Goal: Transaction & Acquisition: Purchase product/service

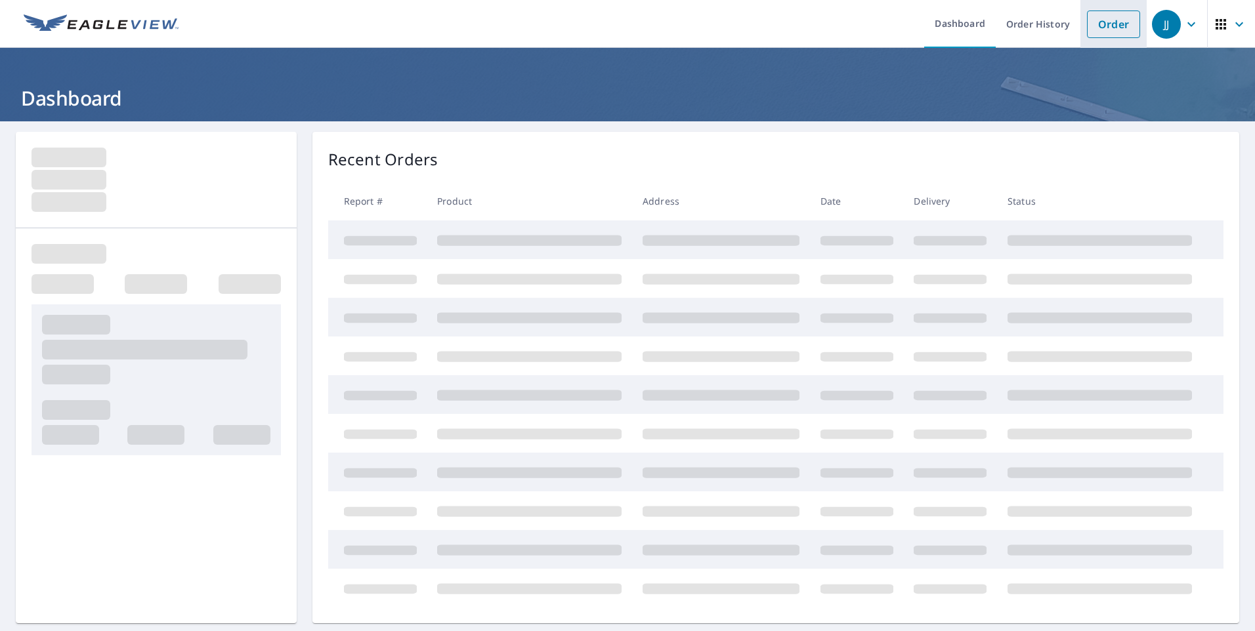
click at [1106, 26] on link "Order" at bounding box center [1113, 24] width 53 height 28
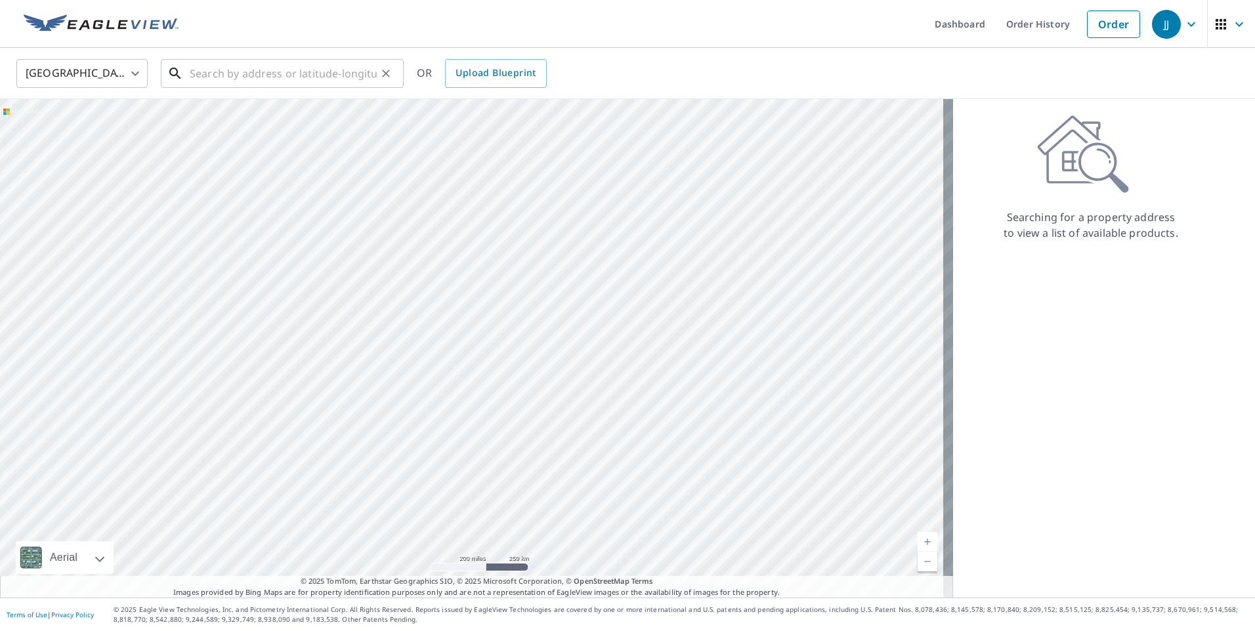
click at [358, 88] on div "​" at bounding box center [282, 73] width 243 height 29
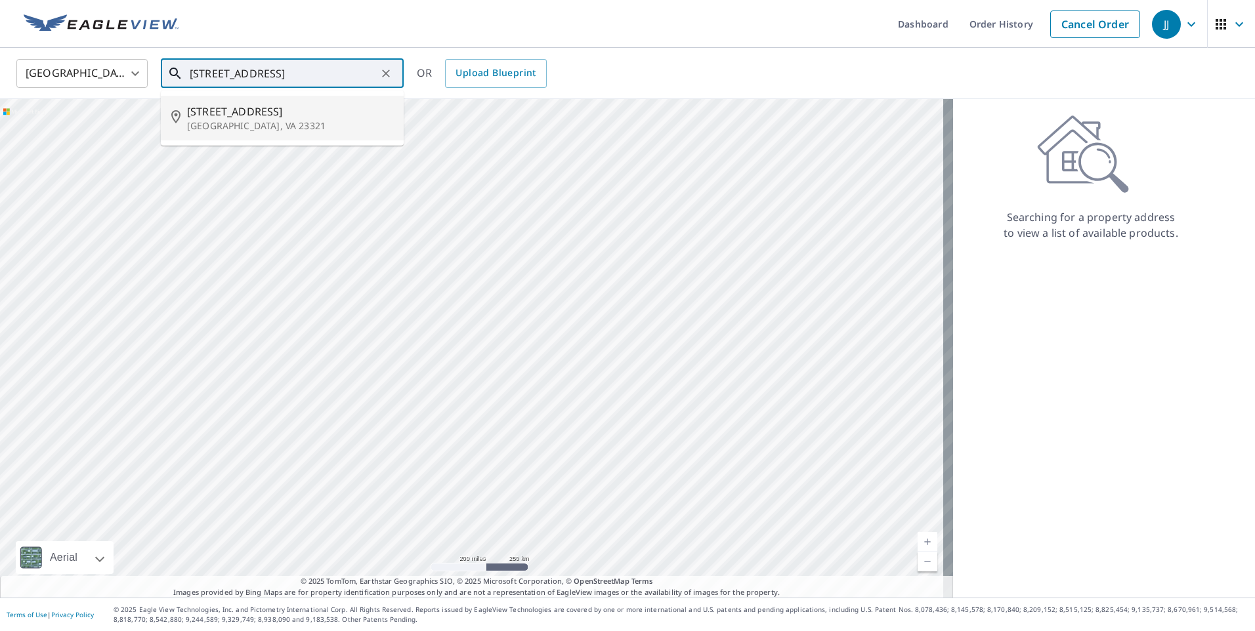
click at [274, 114] on span "[STREET_ADDRESS]" at bounding box center [290, 112] width 206 height 16
type input "[STREET_ADDRESS][PERSON_NAME]"
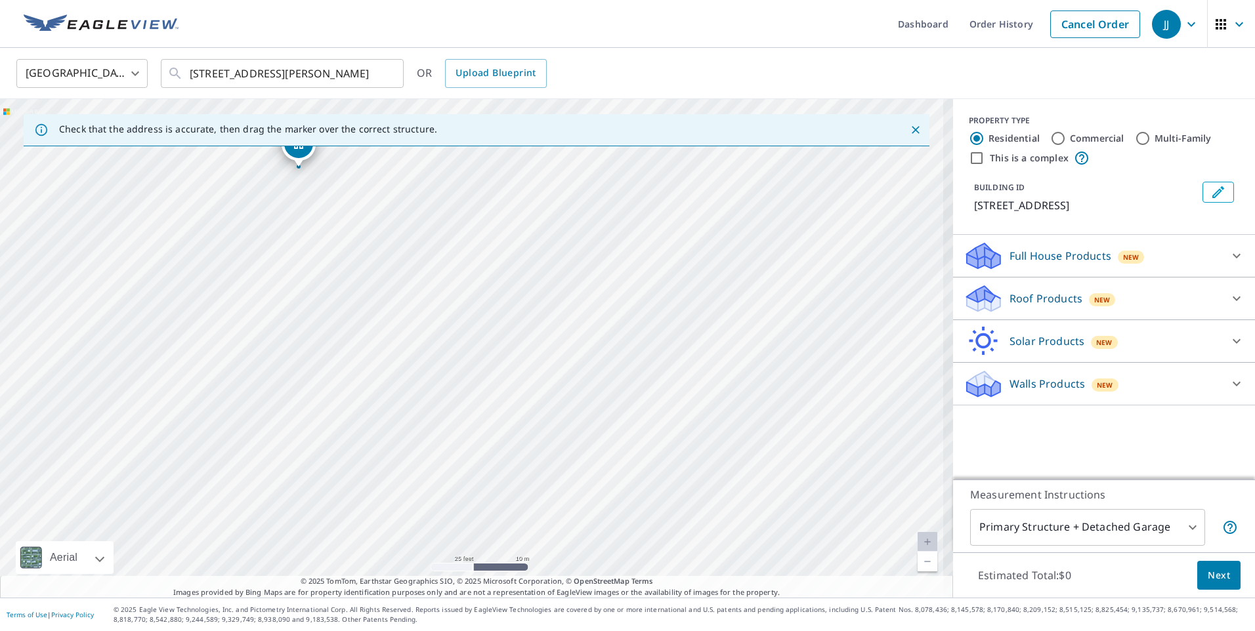
drag, startPoint x: 386, startPoint y: 267, endPoint x: 400, endPoint y: 314, distance: 48.6
click at [434, 376] on div "[STREET_ADDRESS][PERSON_NAME]" at bounding box center [476, 348] width 953 height 499
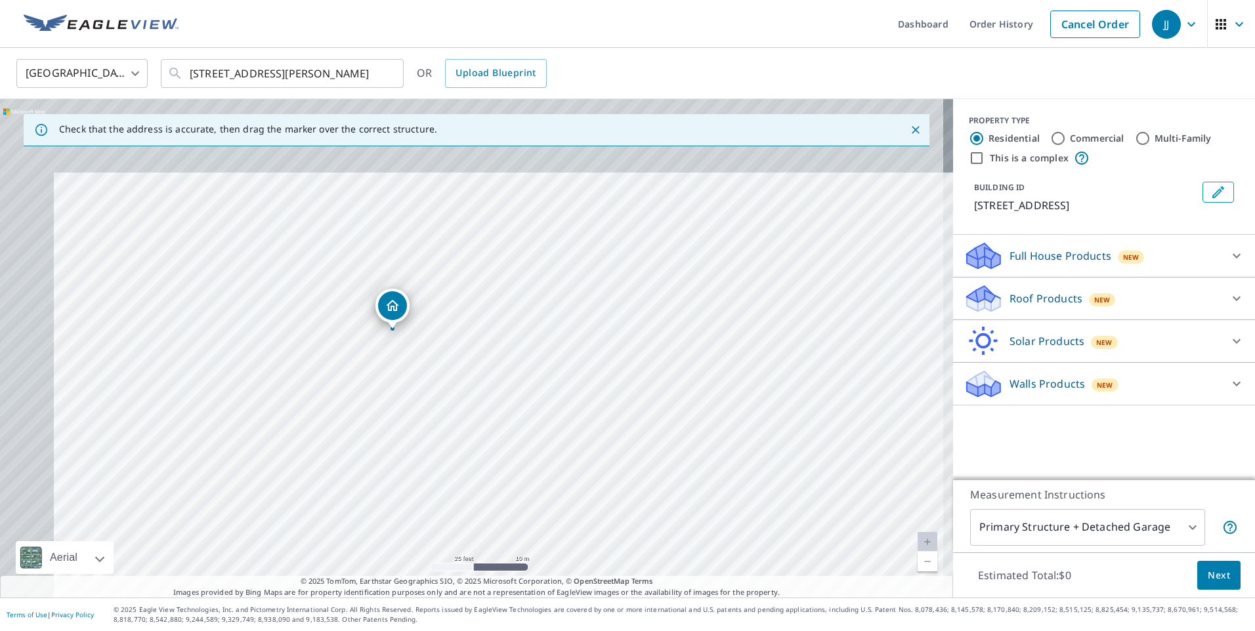
drag, startPoint x: 317, startPoint y: 237, endPoint x: 396, endPoint y: 379, distance: 162.7
click at [396, 379] on div "[STREET_ADDRESS][PERSON_NAME]" at bounding box center [476, 348] width 953 height 499
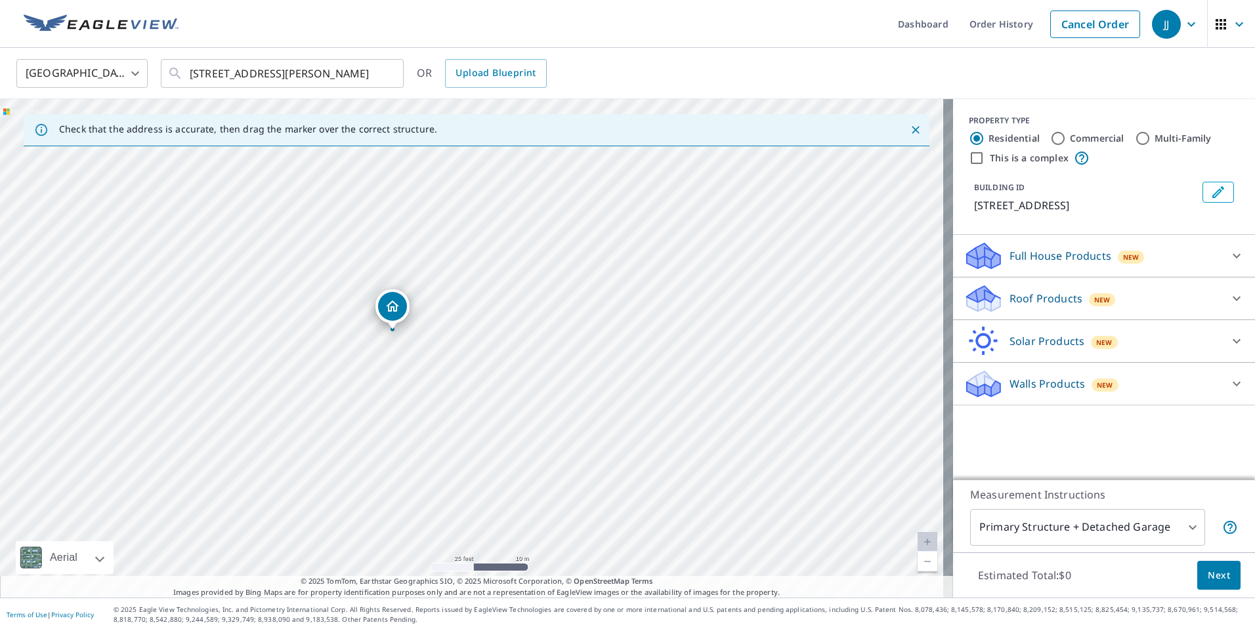
click at [1023, 308] on div "Roof Products New" at bounding box center [1091, 298] width 257 height 31
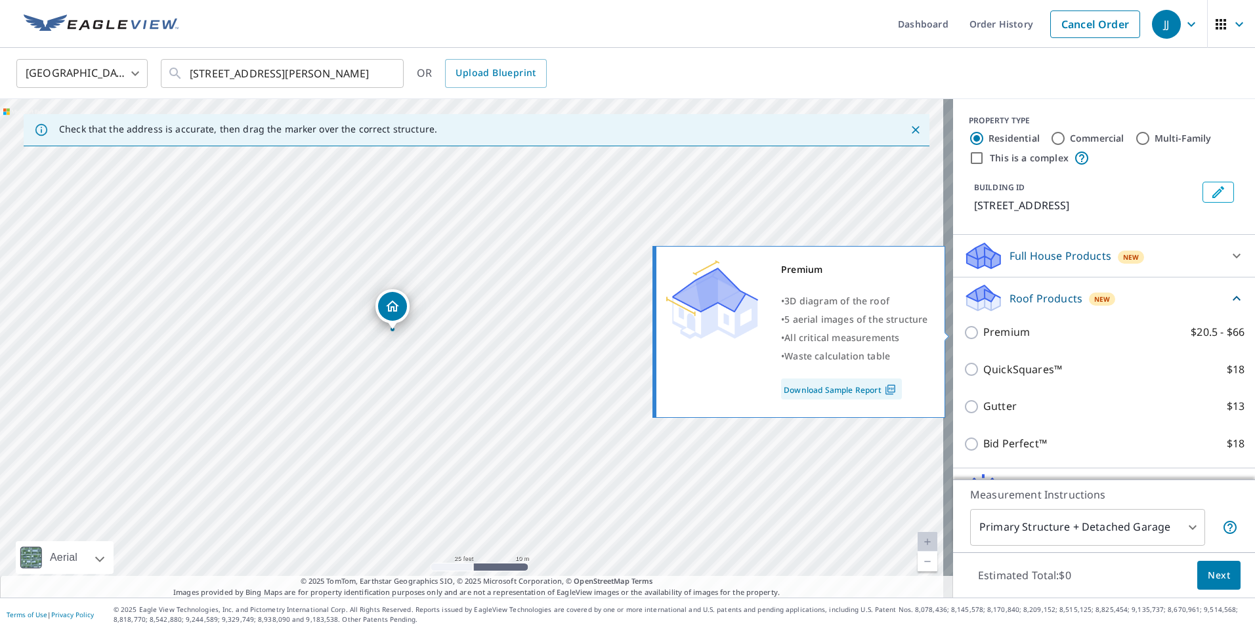
click at [983, 331] on p "Premium" at bounding box center [1006, 332] width 47 height 16
click at [976, 331] on input "Premium $20.5 - $66" at bounding box center [973, 333] width 20 height 16
checkbox input "true"
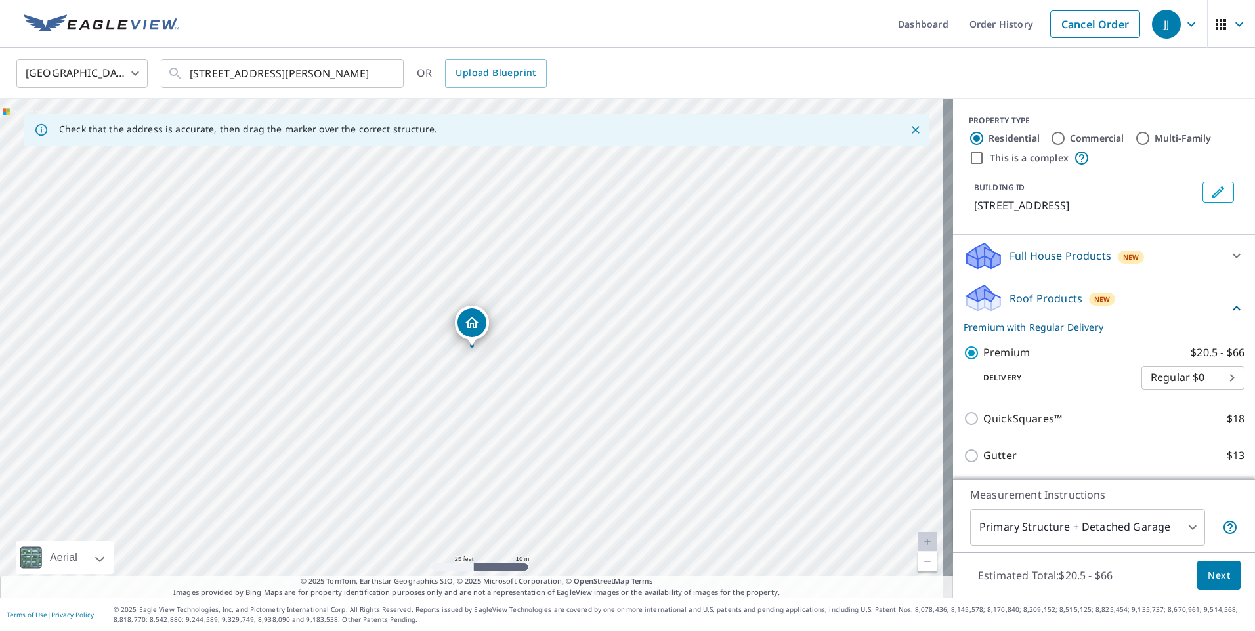
click at [1207, 577] on span "Next" at bounding box center [1218, 576] width 22 height 16
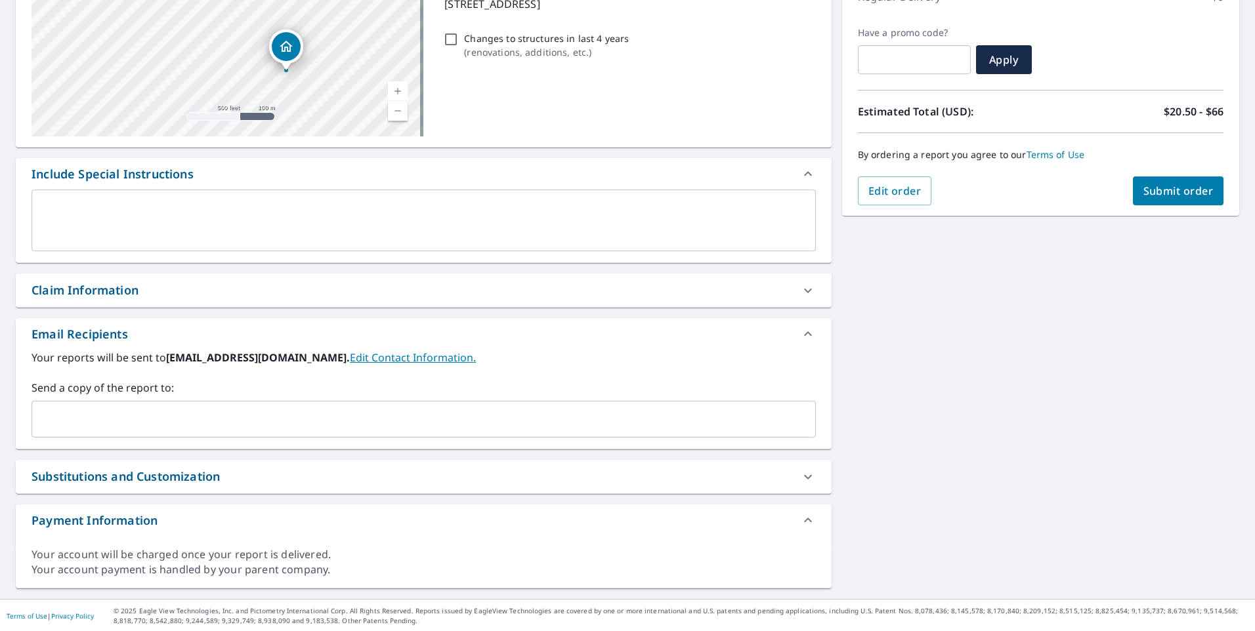
scroll to position [204, 0]
click at [196, 412] on input "text" at bounding box center [413, 418] width 753 height 25
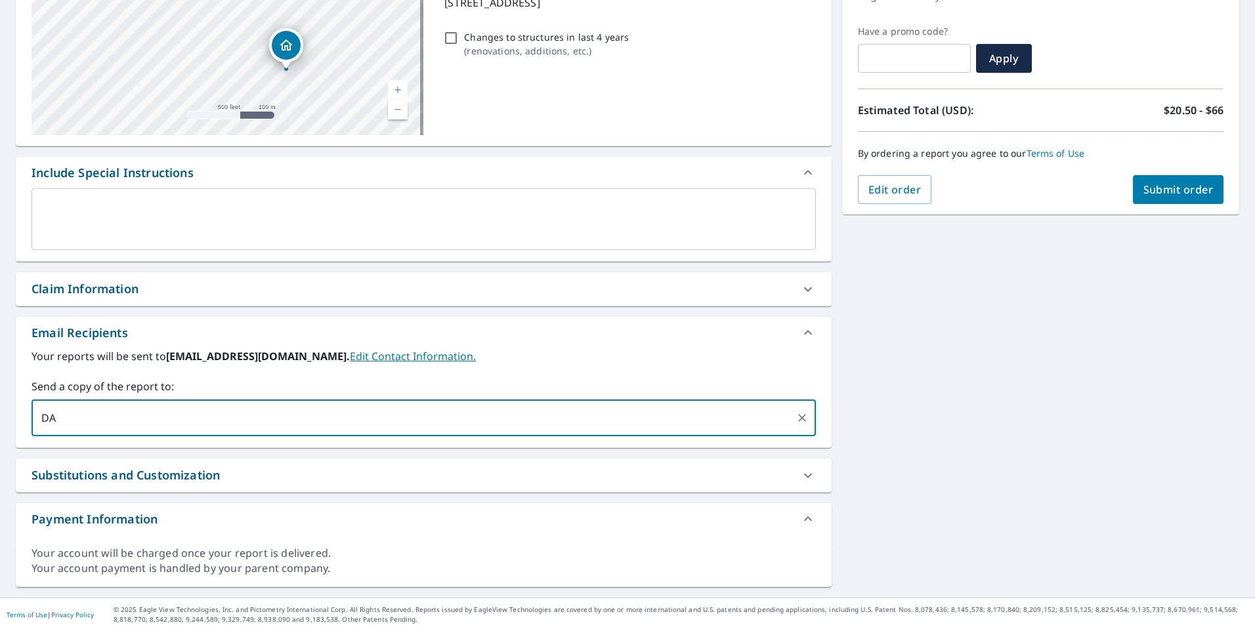
type input "D"
click at [93, 414] on input "[PERSON_NAME]" at bounding box center [413, 418] width 753 height 25
type input "[PERSON_NAME][EMAIL_ADDRESS][PERSON_NAME][DOMAIN_NAME]"
click at [1168, 188] on span "Submit order" at bounding box center [1178, 189] width 70 height 14
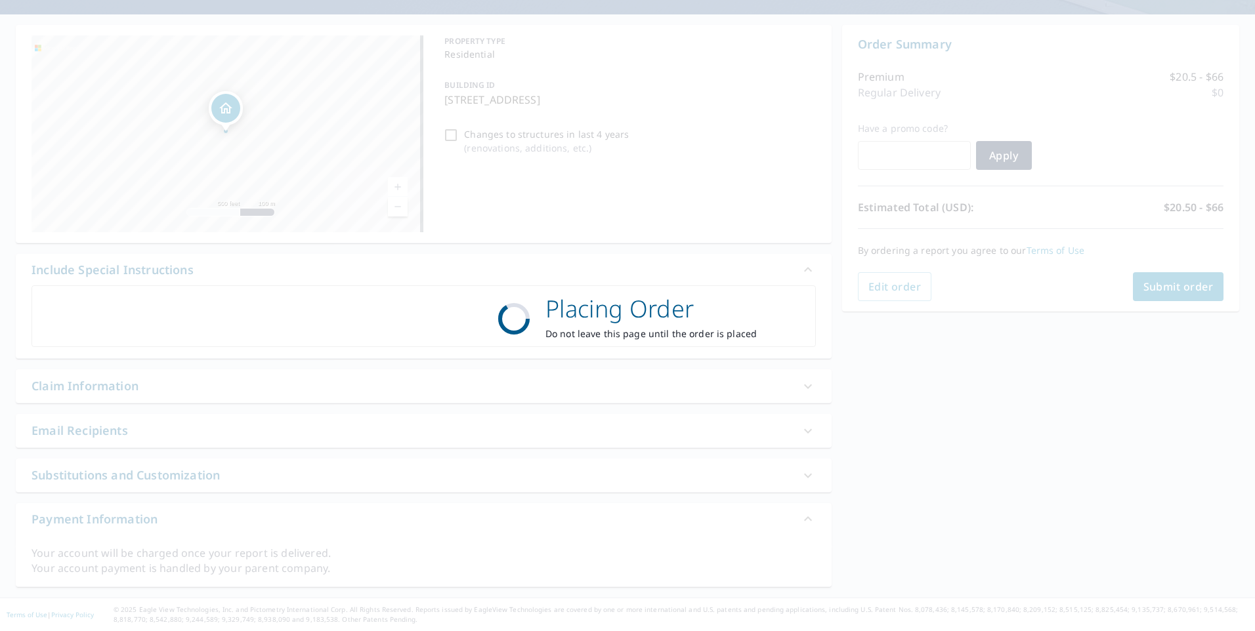
scroll to position [107, 0]
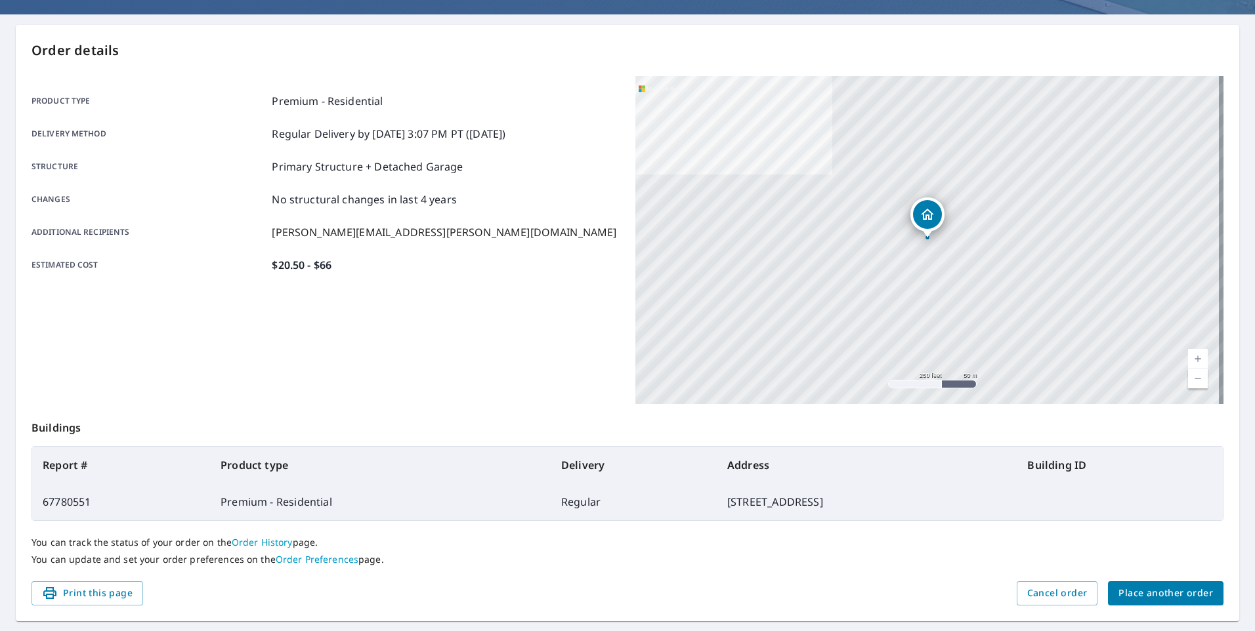
click at [1148, 596] on span "Place another order" at bounding box center [1165, 593] width 94 height 16
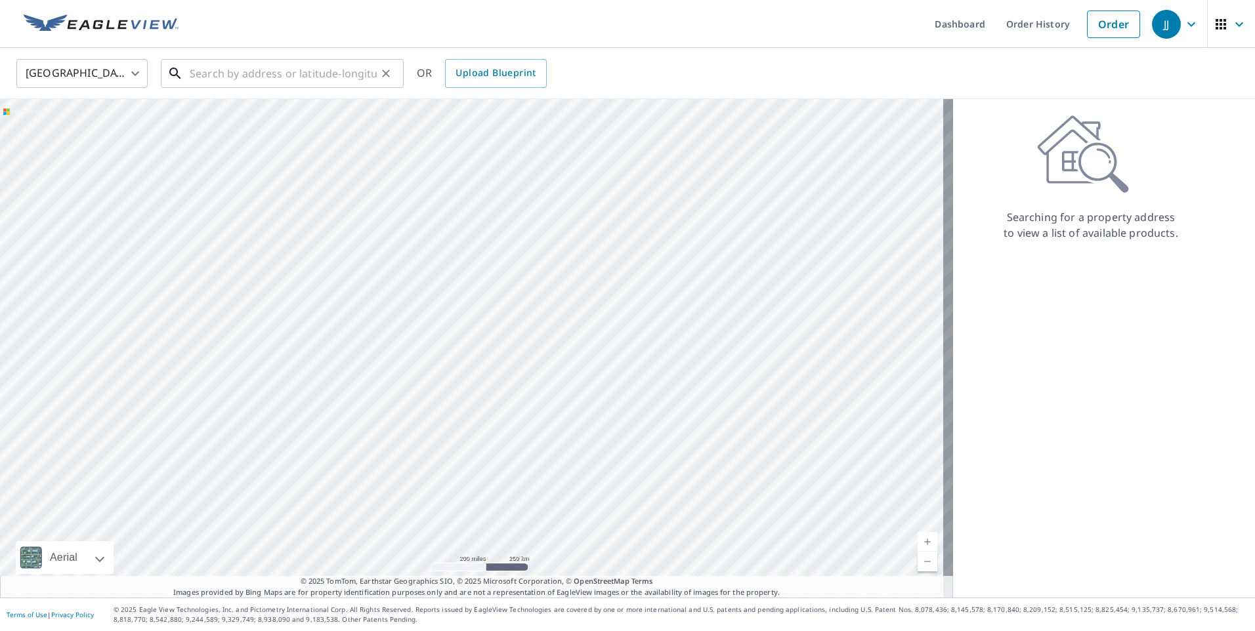
click at [219, 83] on input "text" at bounding box center [283, 73] width 187 height 37
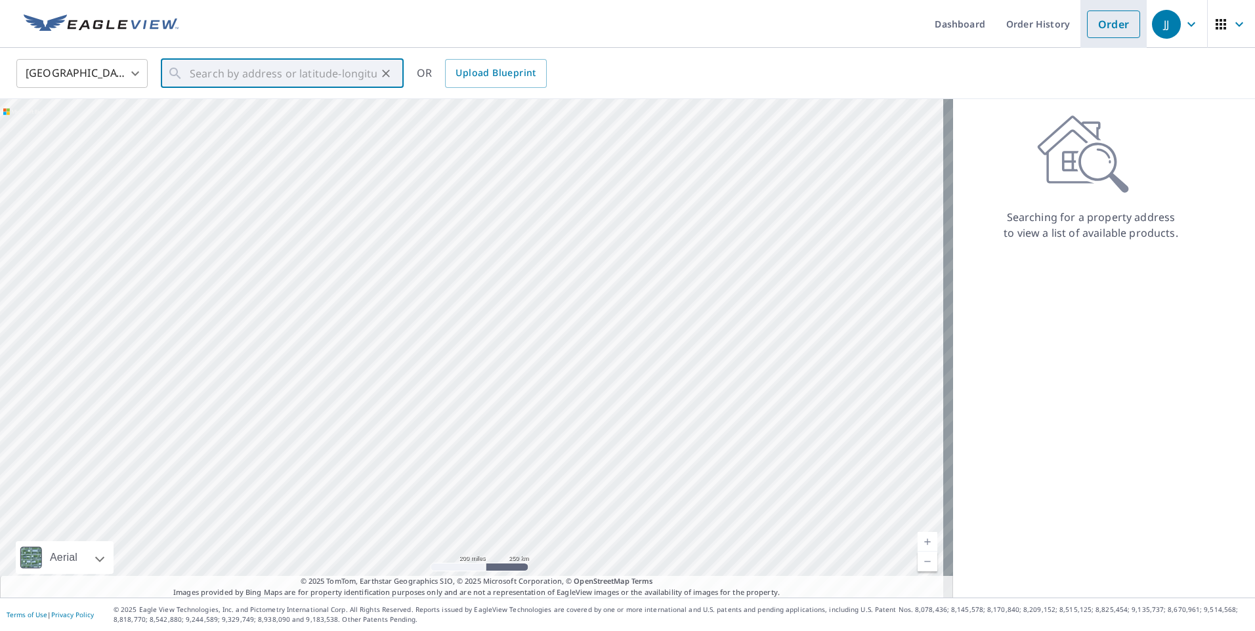
click at [1087, 26] on link "Order" at bounding box center [1113, 24] width 53 height 28
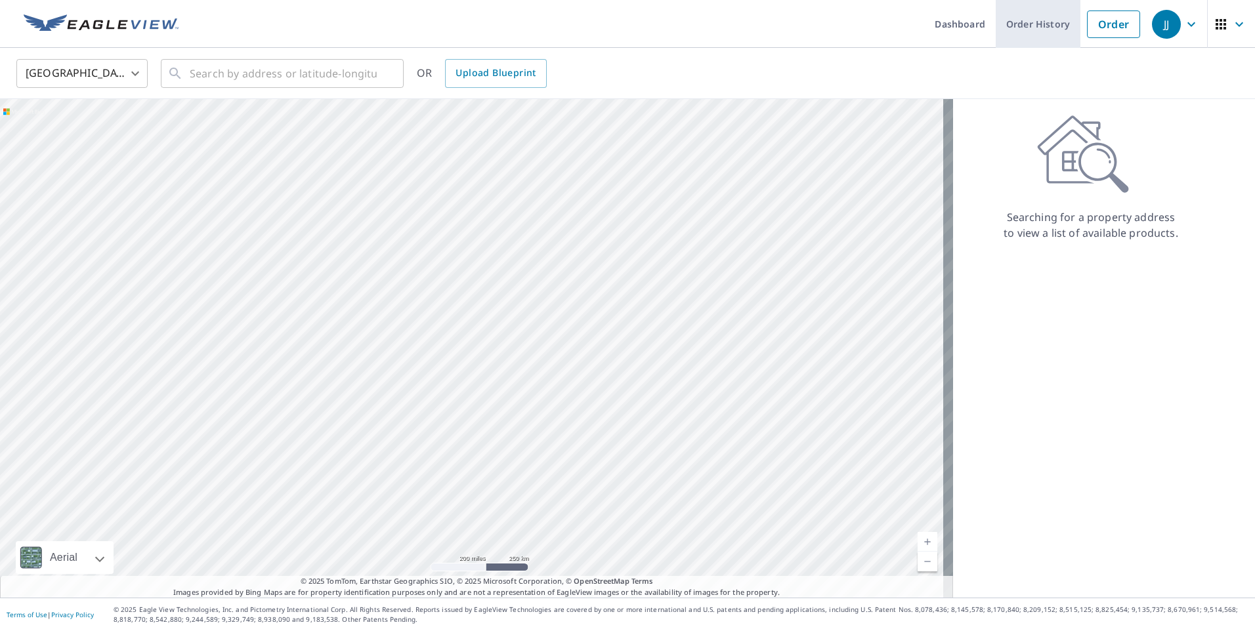
click at [1039, 26] on link "Order History" at bounding box center [1037, 24] width 85 height 48
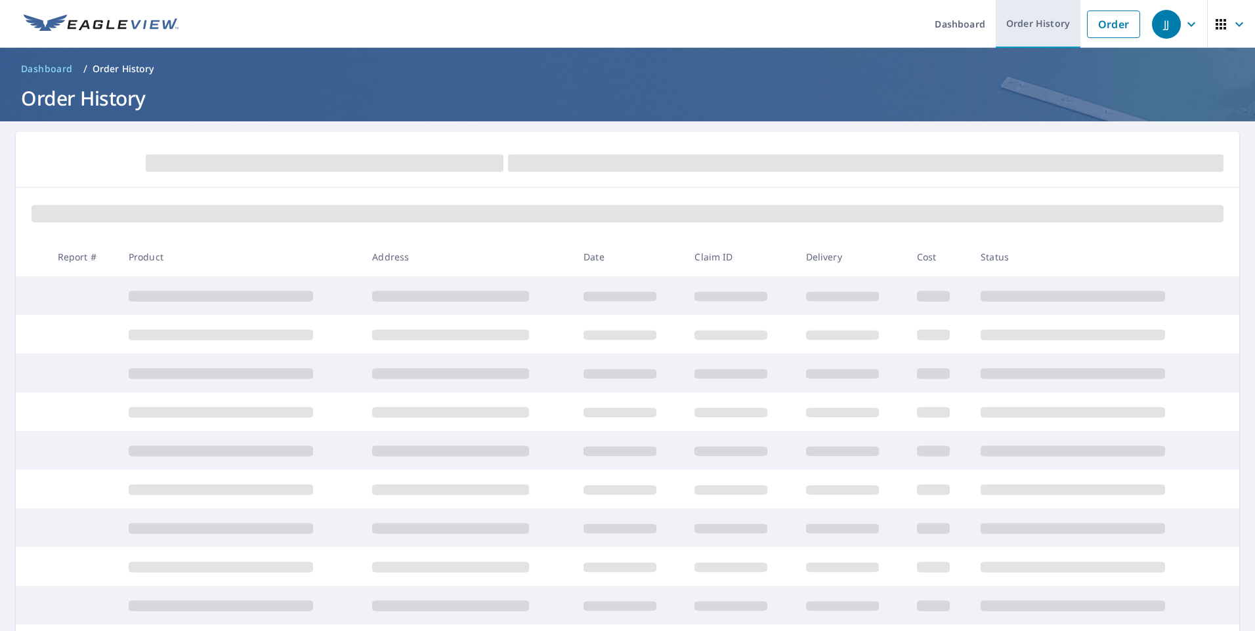
click at [1003, 30] on link "Order History" at bounding box center [1037, 24] width 85 height 48
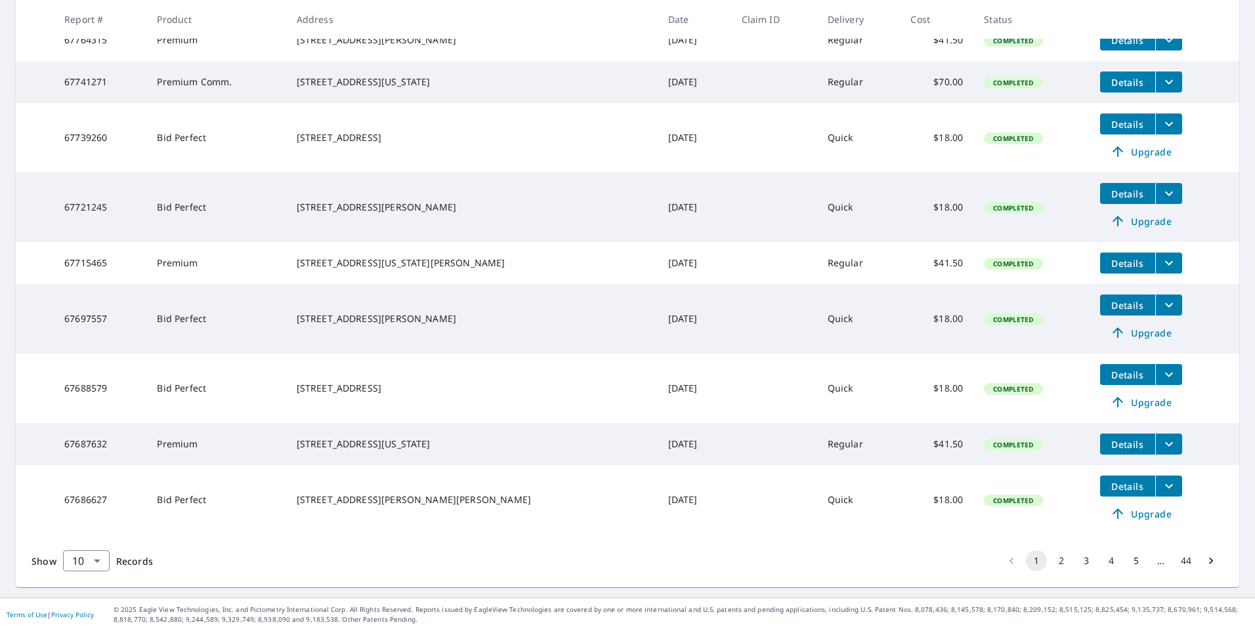
scroll to position [143, 0]
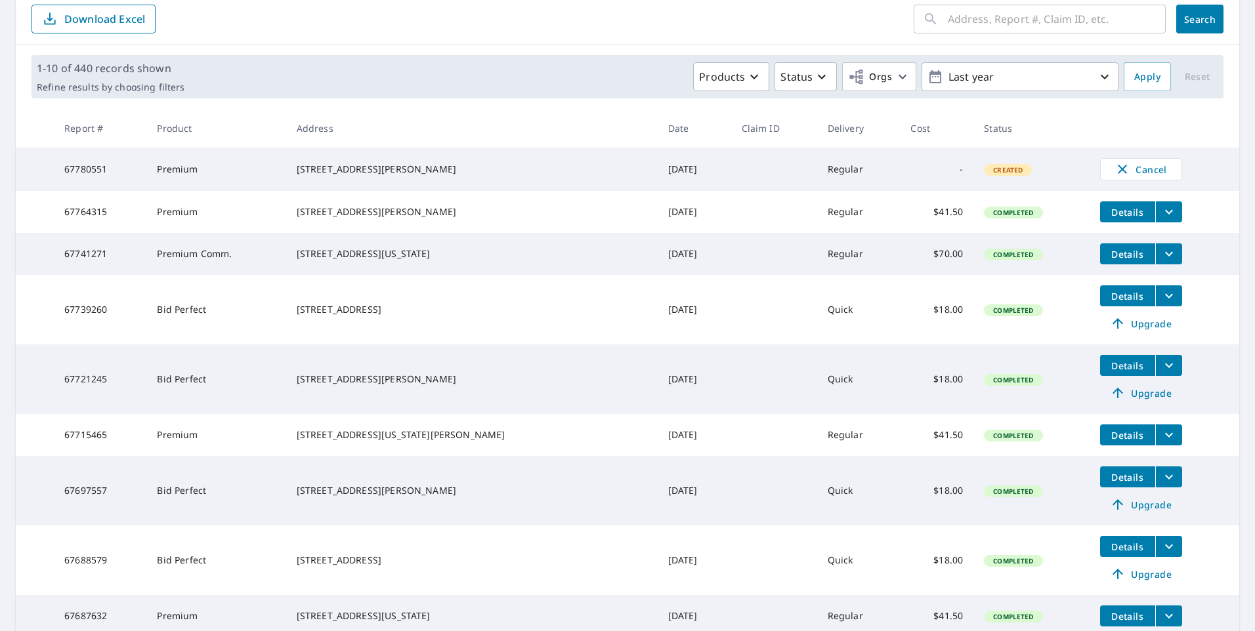
click at [1161, 304] on icon "filesDropdownBtn-67739260" at bounding box center [1169, 296] width 16 height 16
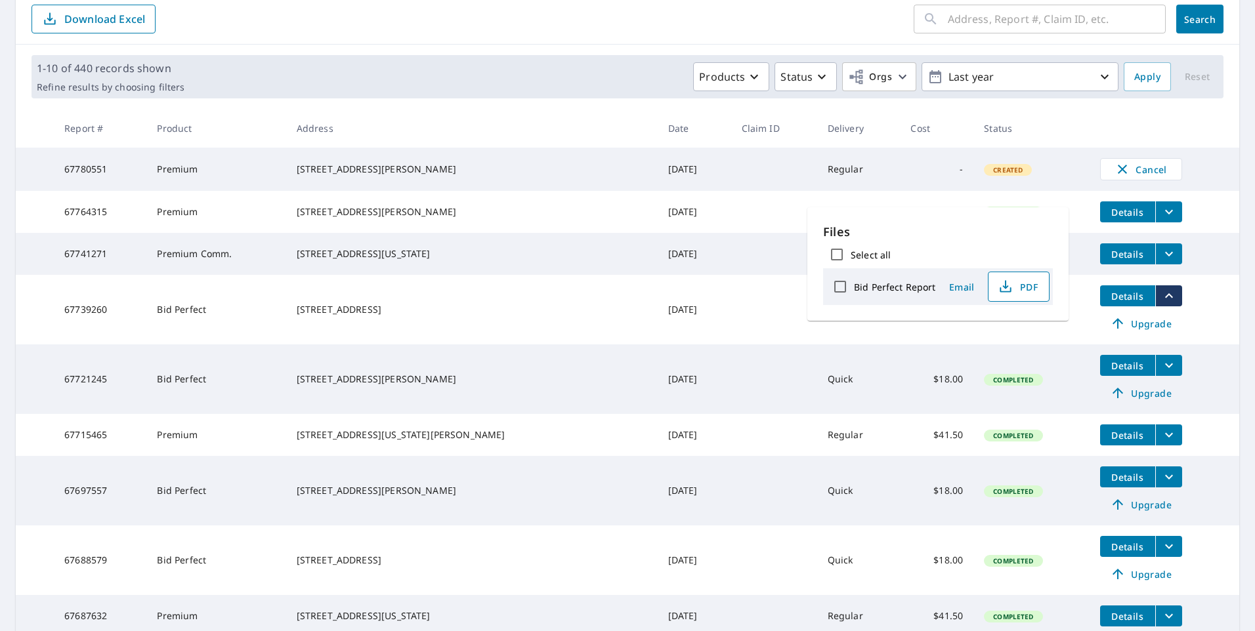
click at [1001, 287] on icon "button" at bounding box center [1005, 287] width 16 height 16
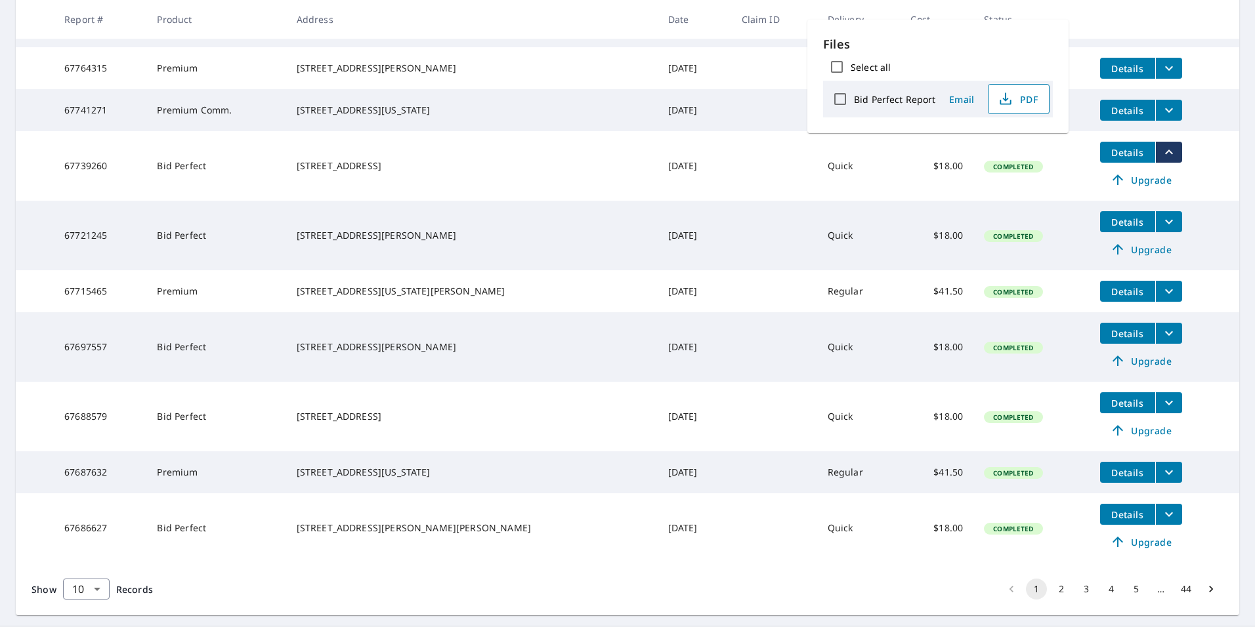
scroll to position [340, 0]
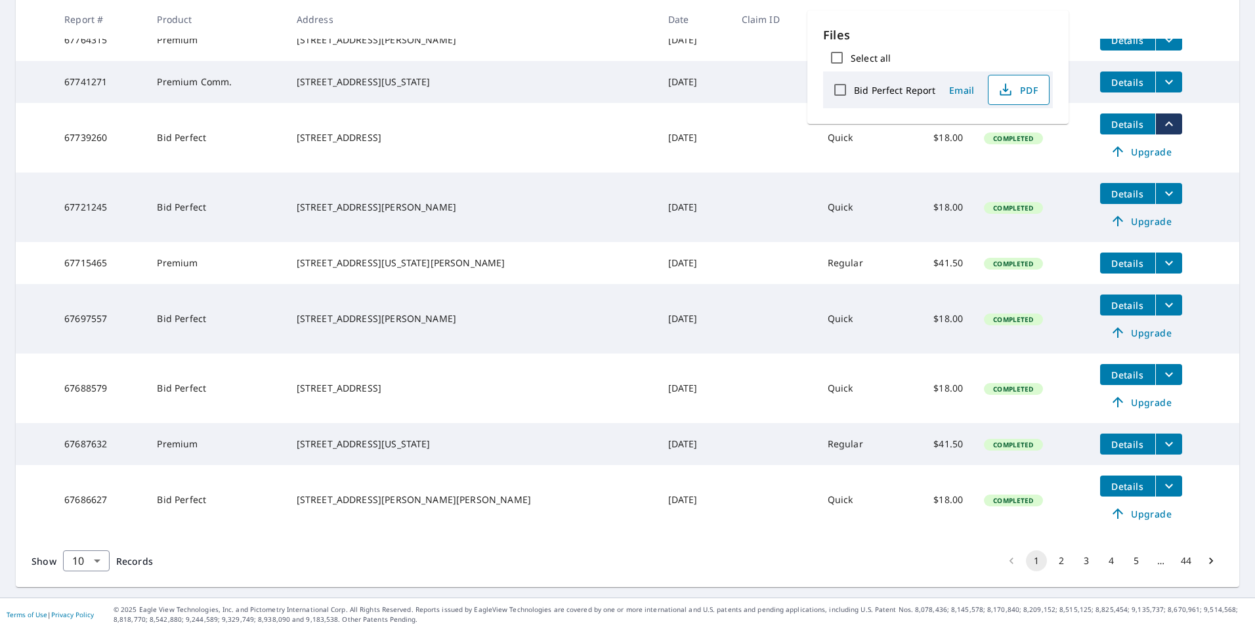
click at [1051, 566] on button "2" at bounding box center [1061, 561] width 21 height 21
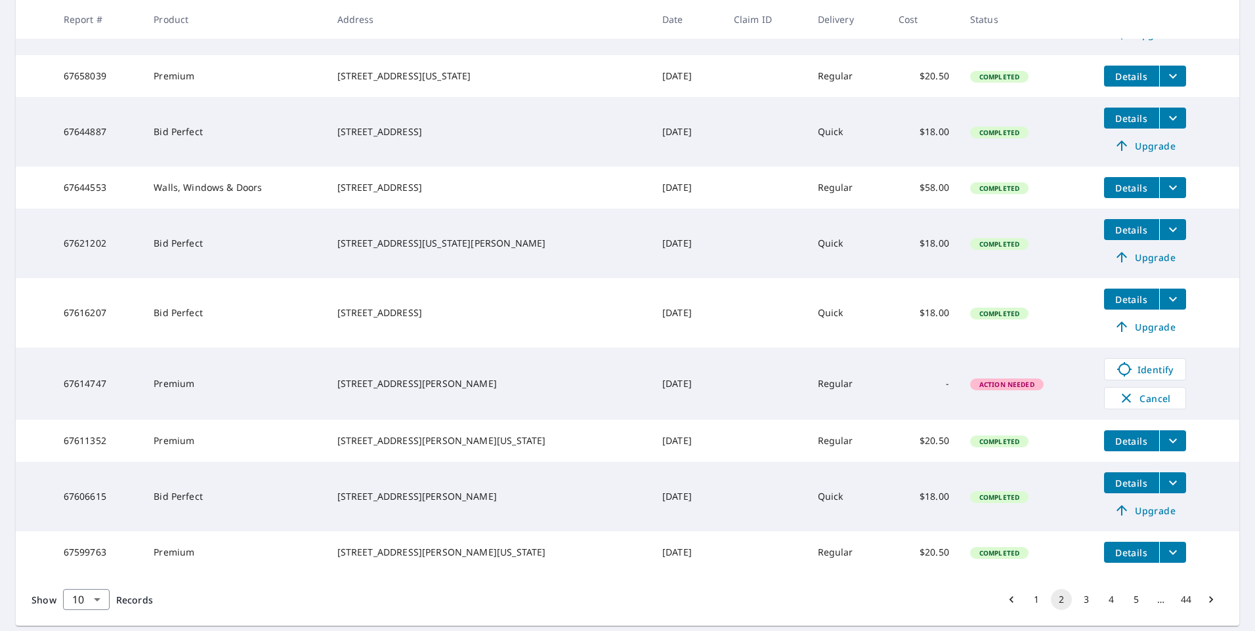
scroll to position [328, 0]
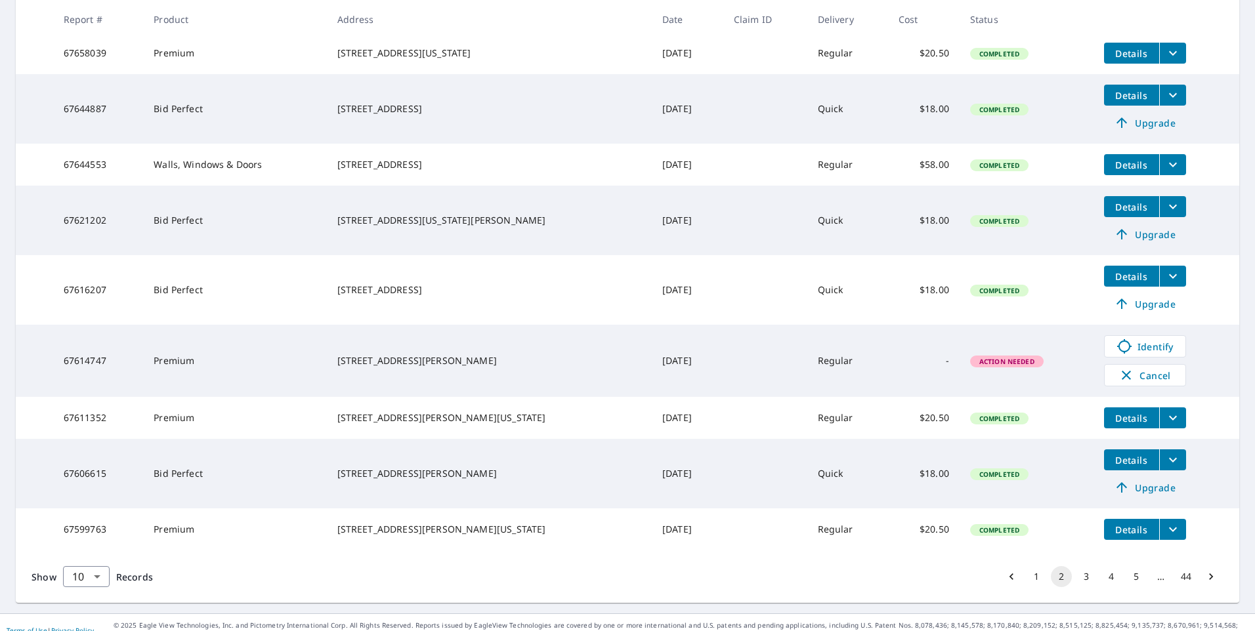
click at [1165, 468] on icon "filesDropdownBtn-67606615" at bounding box center [1173, 460] width 16 height 16
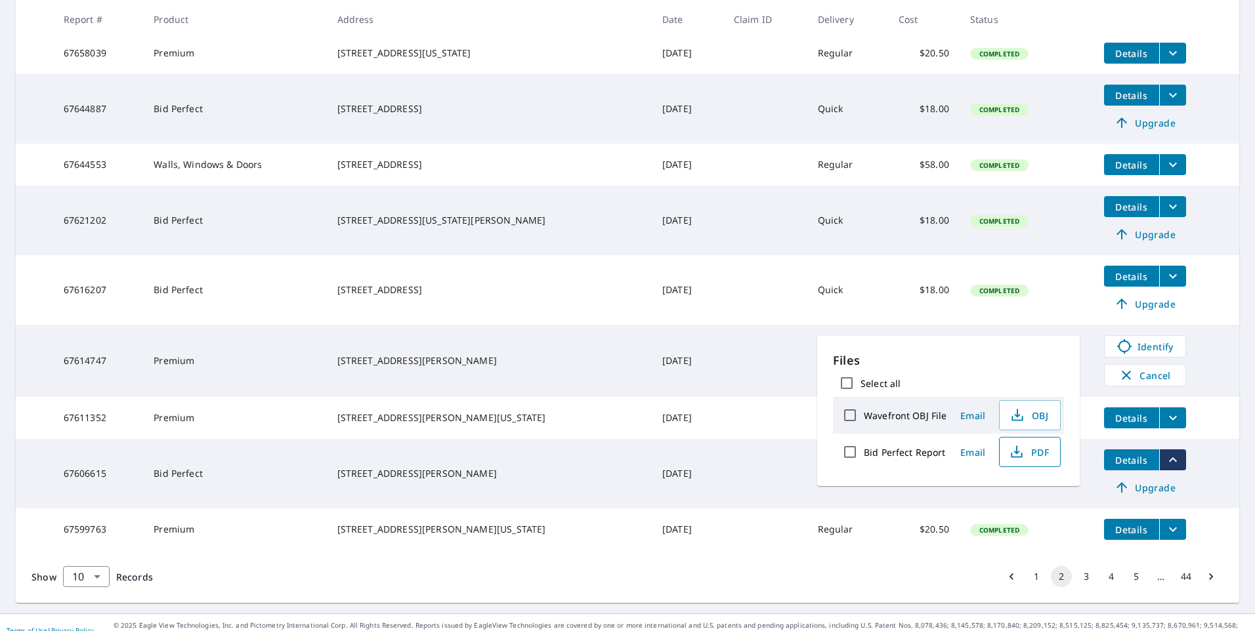
click at [1013, 454] on icon "button" at bounding box center [1017, 452] width 16 height 16
click at [723, 275] on td at bounding box center [765, 290] width 84 height 70
